Goal: Task Accomplishment & Management: Manage account settings

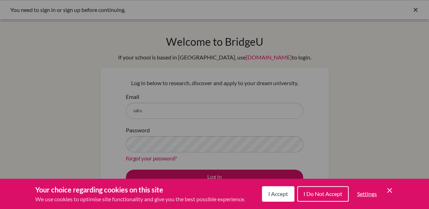
click at [283, 195] on span "I Accept" at bounding box center [278, 194] width 20 height 7
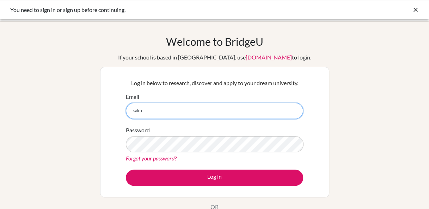
click at [210, 112] on input "saku" at bounding box center [214, 111] width 177 height 16
type input "sakurasakura369258@gmail.com"
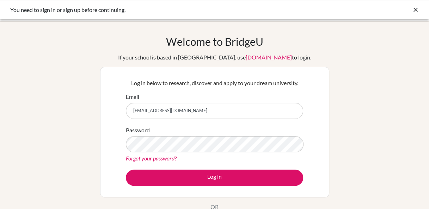
click at [166, 157] on link "Forgot your password?" at bounding box center [151, 158] width 51 height 7
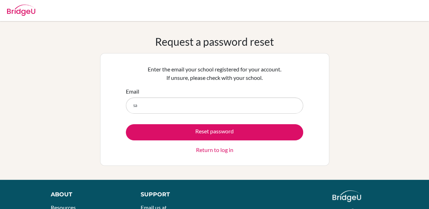
type input "sak"
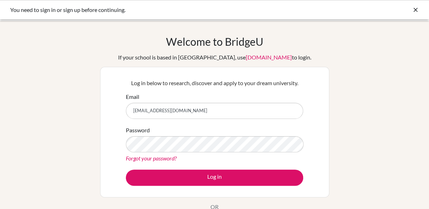
drag, startPoint x: 200, startPoint y: 110, endPoint x: 100, endPoint y: 120, distance: 100.6
click at [100, 120] on div "Log in below to research, discover and apply to your dream university. Email sa…" at bounding box center [214, 132] width 229 height 131
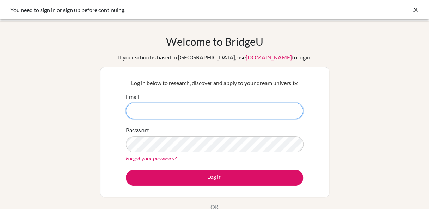
paste input "yingrui_wang@my.ofs.edu.sg"
type input "yingrui_wang@my.ofs.edu.sg"
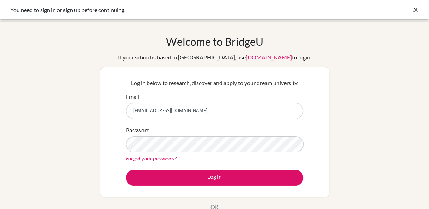
click at [292, 127] on div "Password Forgot your password?" at bounding box center [214, 144] width 177 height 37
click at [160, 158] on link "Forgot your password?" at bounding box center [151, 158] width 51 height 7
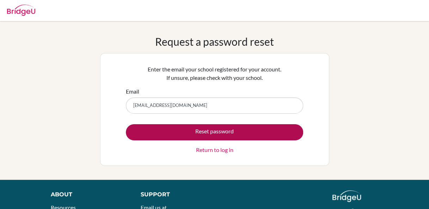
type input "yingrui_wang@my.ofs.edu.sg"
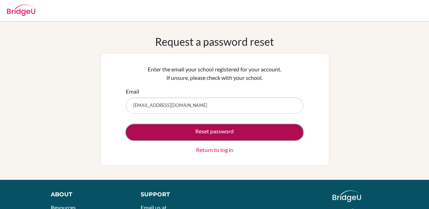
click at [283, 138] on button "Reset password" at bounding box center [214, 132] width 177 height 16
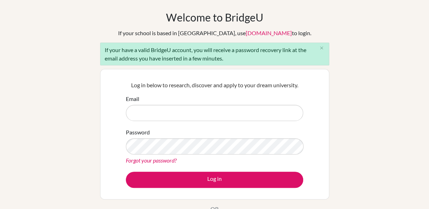
scroll to position [25, 0]
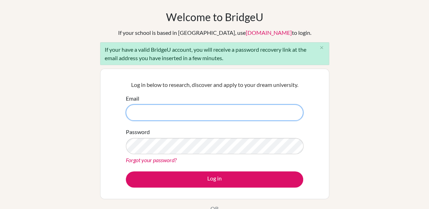
paste input "[EMAIL_ADDRESS][DOMAIN_NAME]"
type input "[EMAIL_ADDRESS][DOMAIN_NAME]"
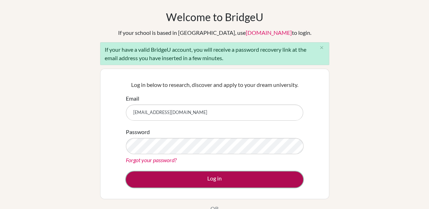
click at [249, 175] on button "Log in" at bounding box center [214, 180] width 177 height 16
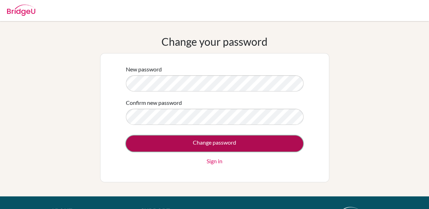
click at [205, 138] on input "Change password" at bounding box center [214, 144] width 177 height 16
